Goal: Information Seeking & Learning: Learn about a topic

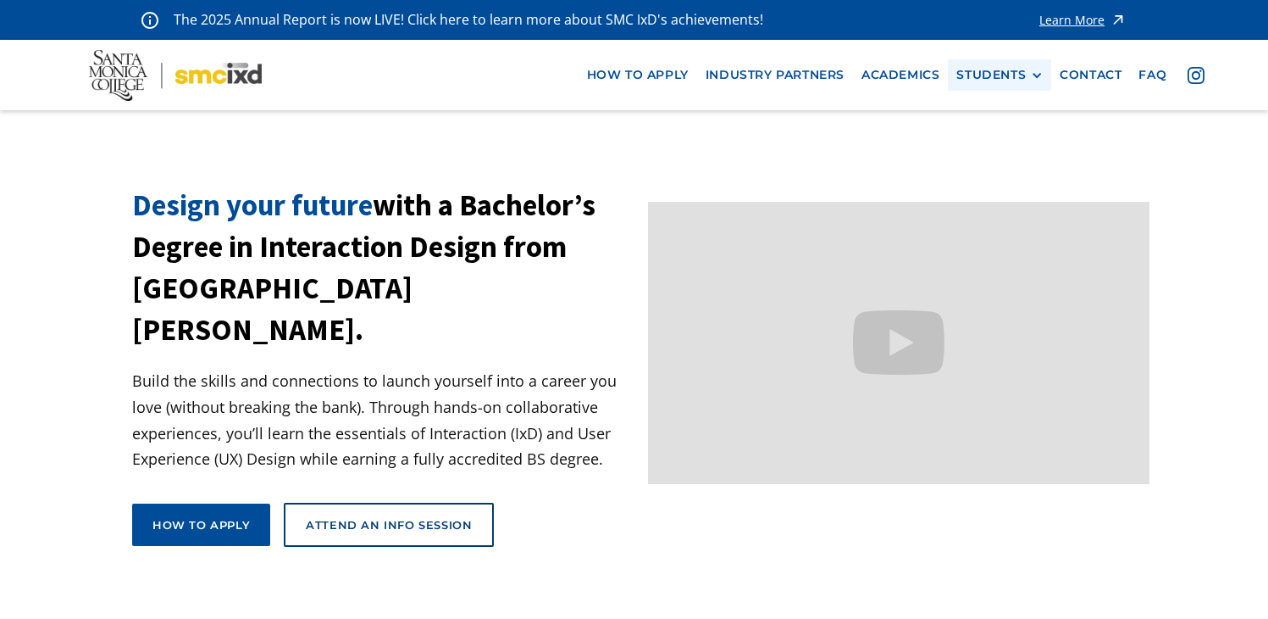
click at [1008, 82] on div "STUDENTS" at bounding box center [991, 75] width 69 height 14
click at [1013, 128] on link "Current Students" at bounding box center [1033, 137] width 153 height 31
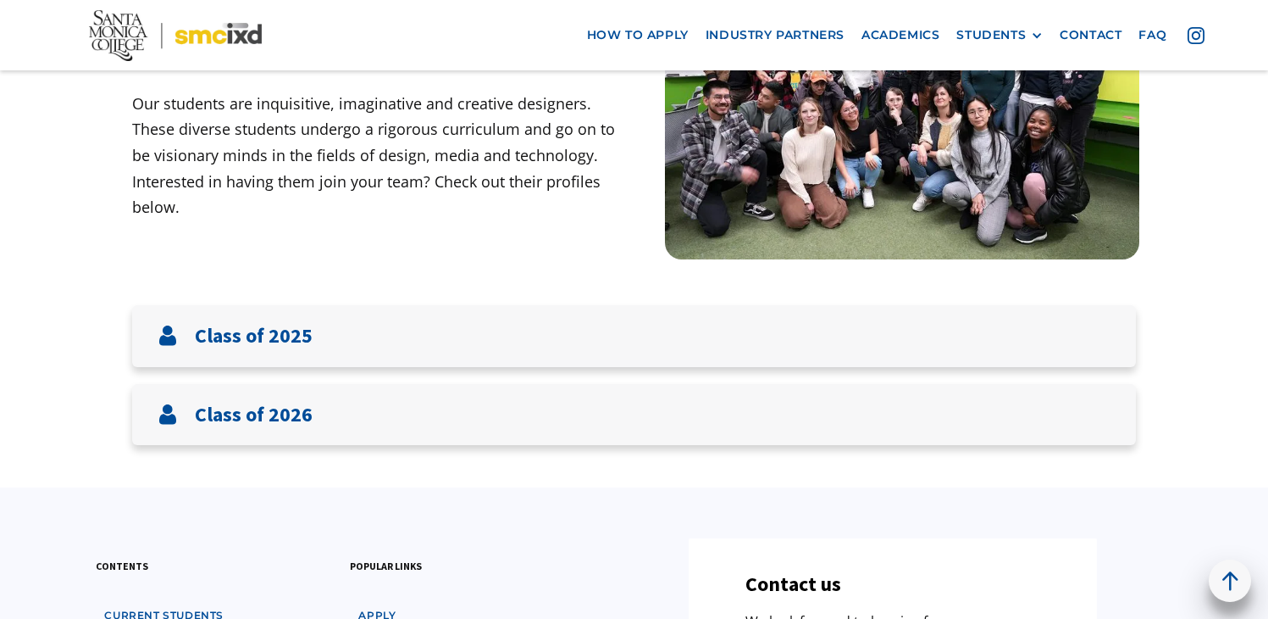
scroll to position [258, 0]
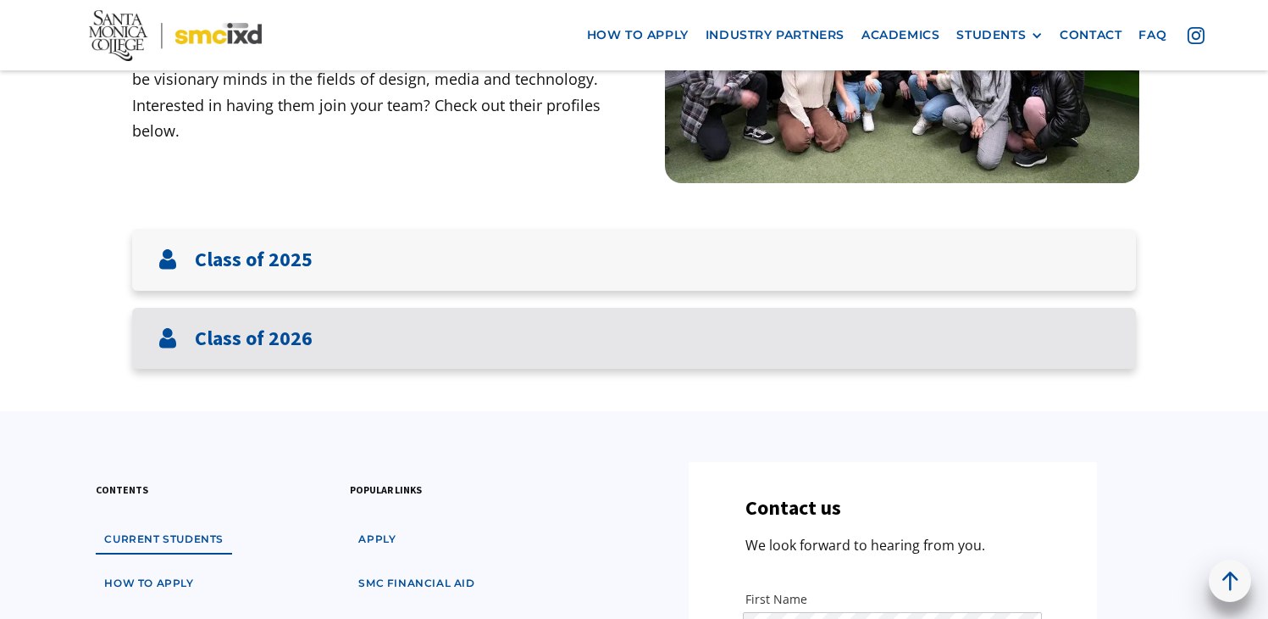
click at [886, 310] on div "Class of 2026" at bounding box center [634, 339] width 1004 height 62
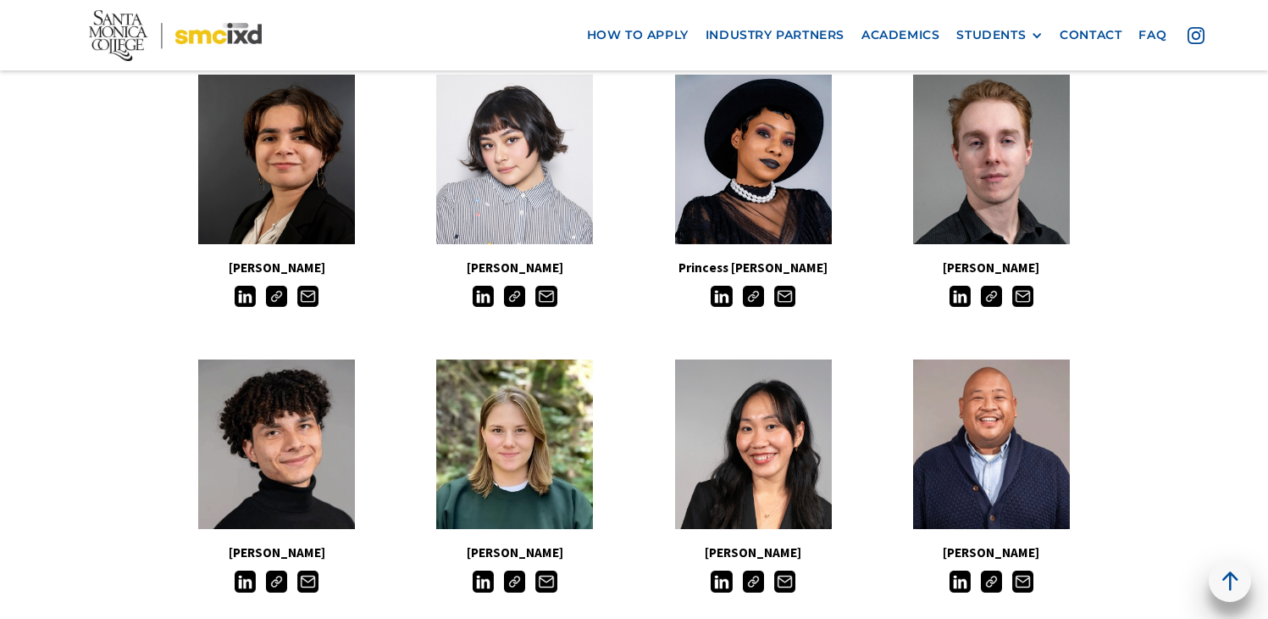
scroll to position [608, 0]
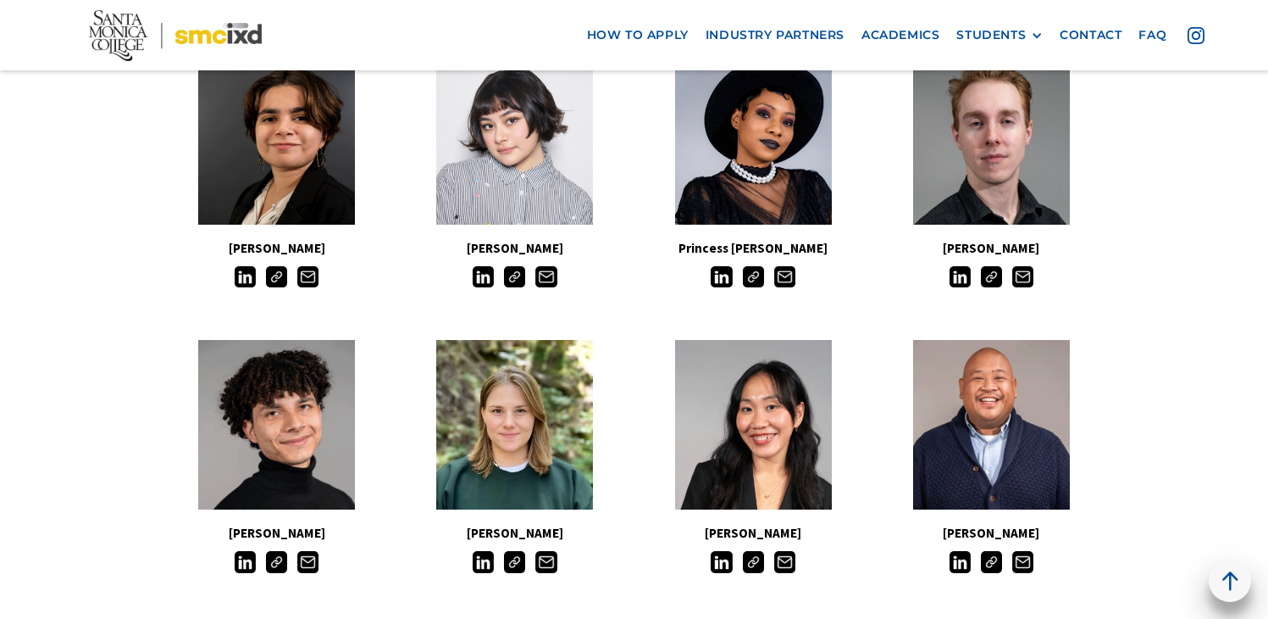
click at [520, 278] on img at bounding box center [514, 276] width 21 height 21
click at [752, 283] on img at bounding box center [753, 276] width 21 height 21
click at [272, 563] on img at bounding box center [276, 561] width 21 height 21
click at [995, 559] on img at bounding box center [991, 561] width 21 height 21
click at [275, 280] on img at bounding box center [276, 276] width 21 height 21
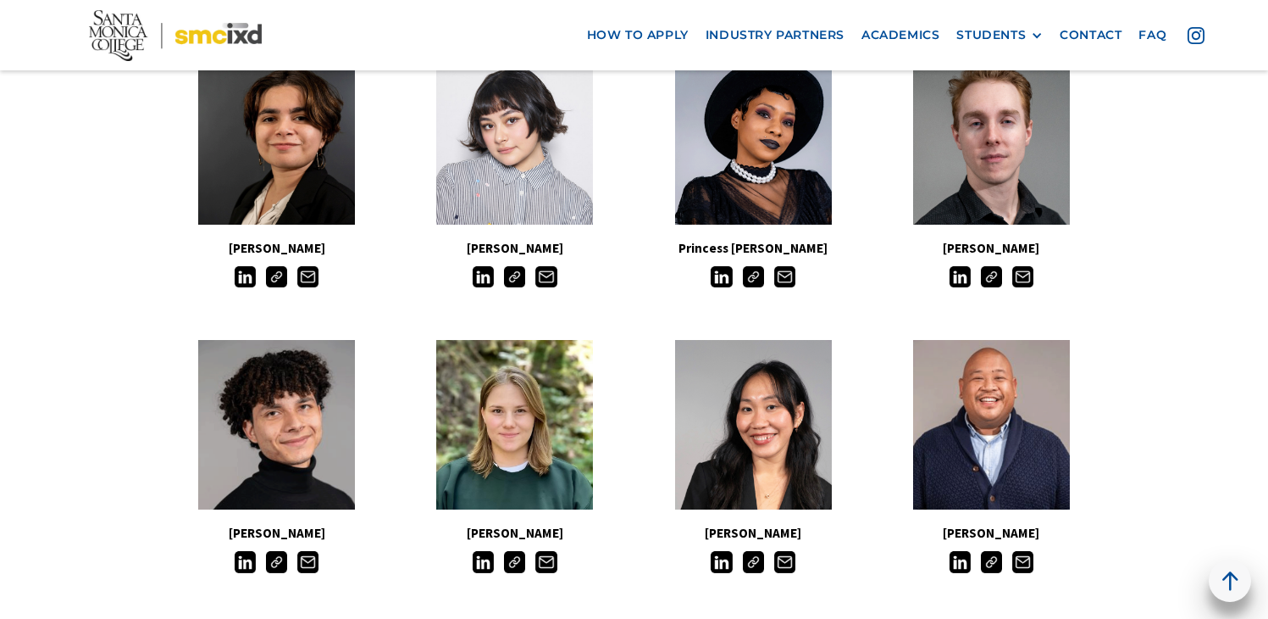
click at [763, 272] on img at bounding box center [753, 276] width 21 height 21
